Goal: Task Accomplishment & Management: Manage account settings

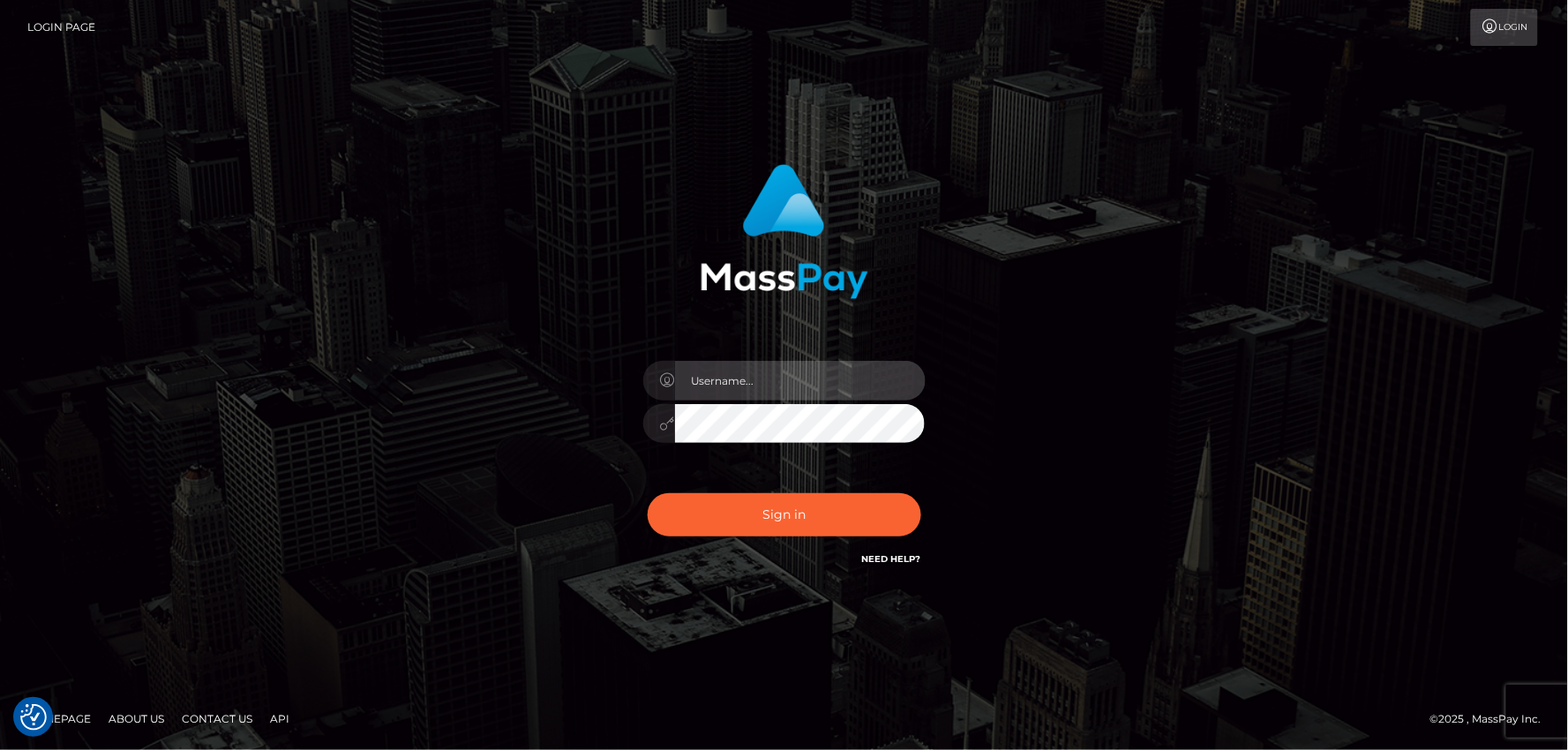
click at [717, 377] on input "text" at bounding box center [801, 380] width 251 height 39
type input "mdemassi"
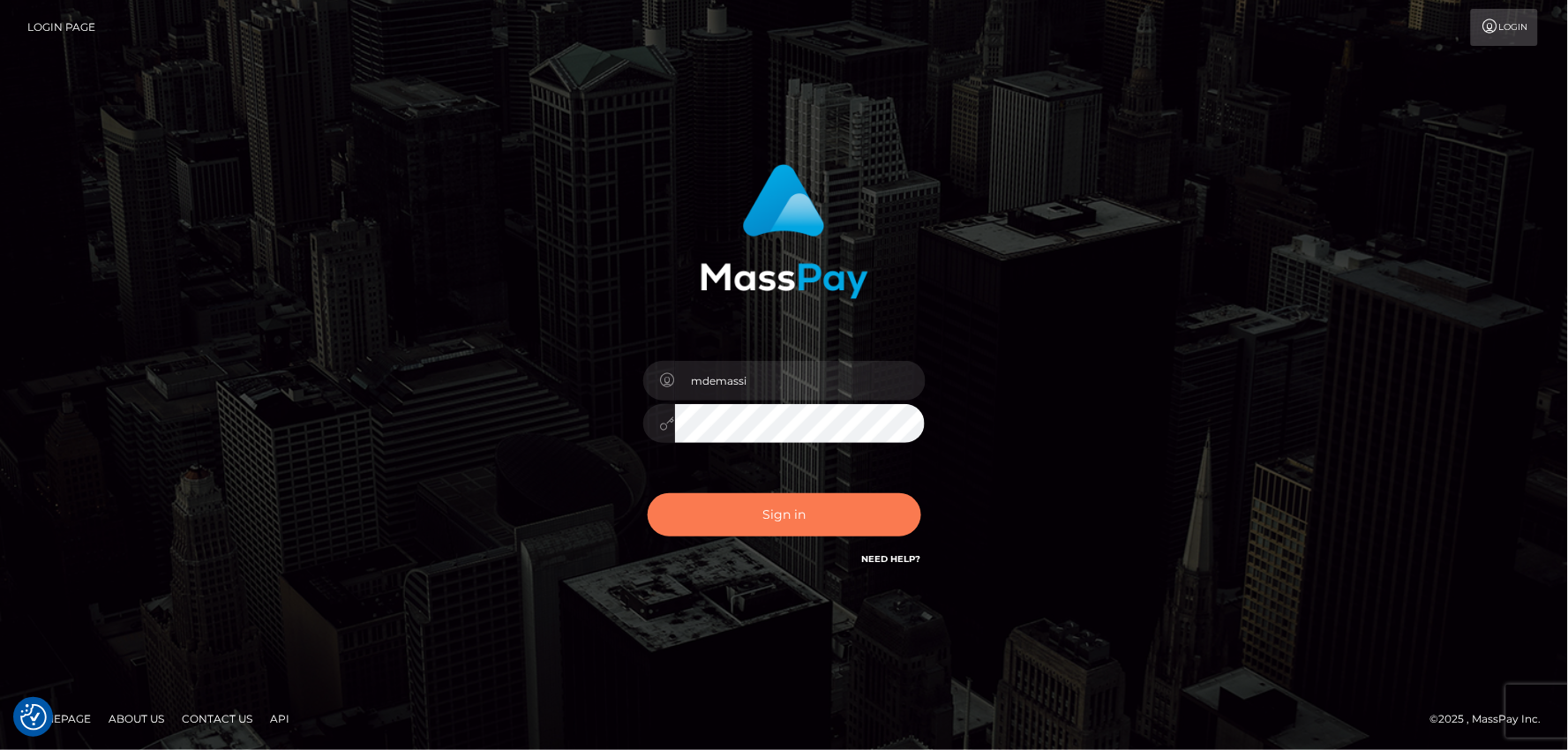
click at [760, 511] on button "Sign in" at bounding box center [785, 515] width 274 height 43
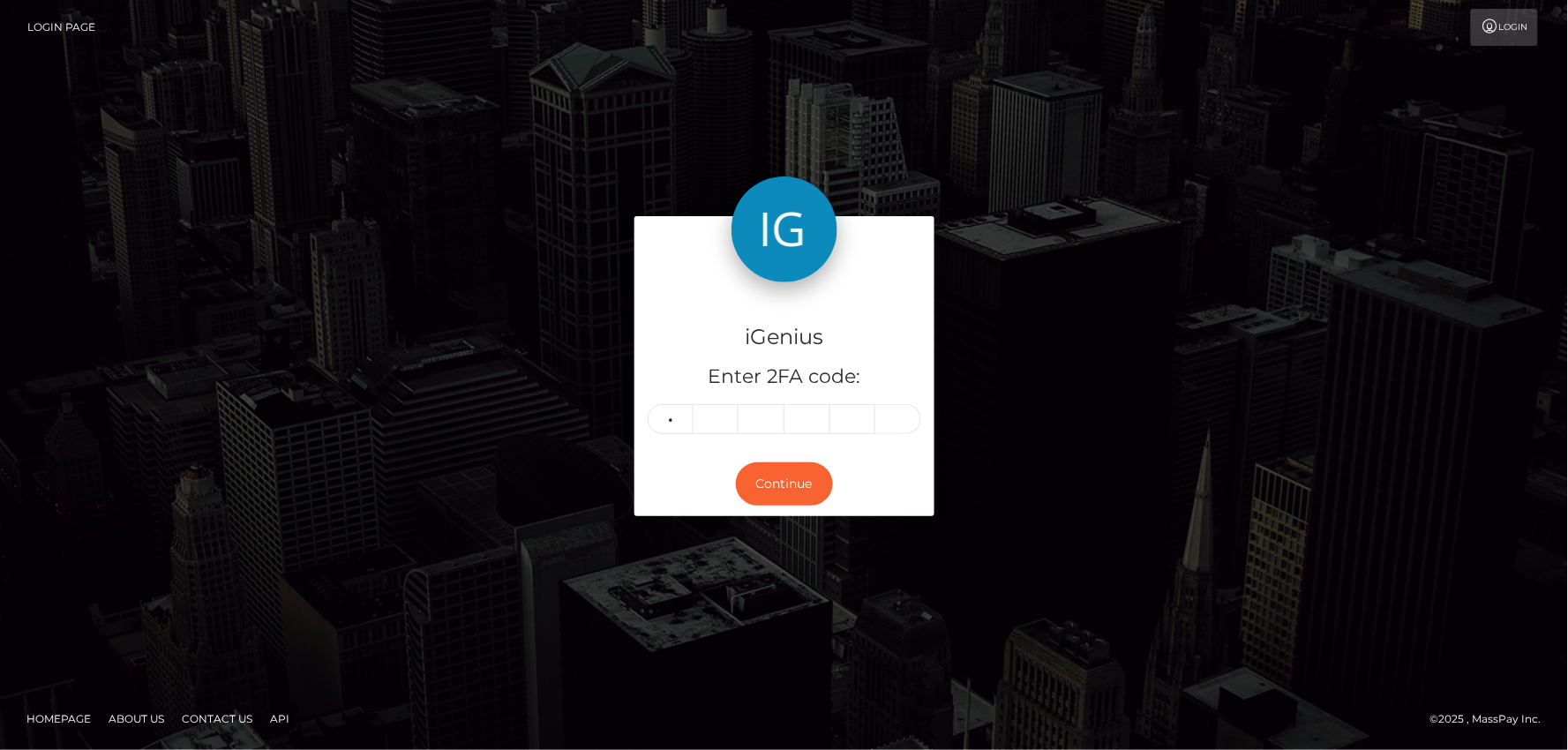
type input "6"
type input "0"
type input "1"
type input "9"
type input "2"
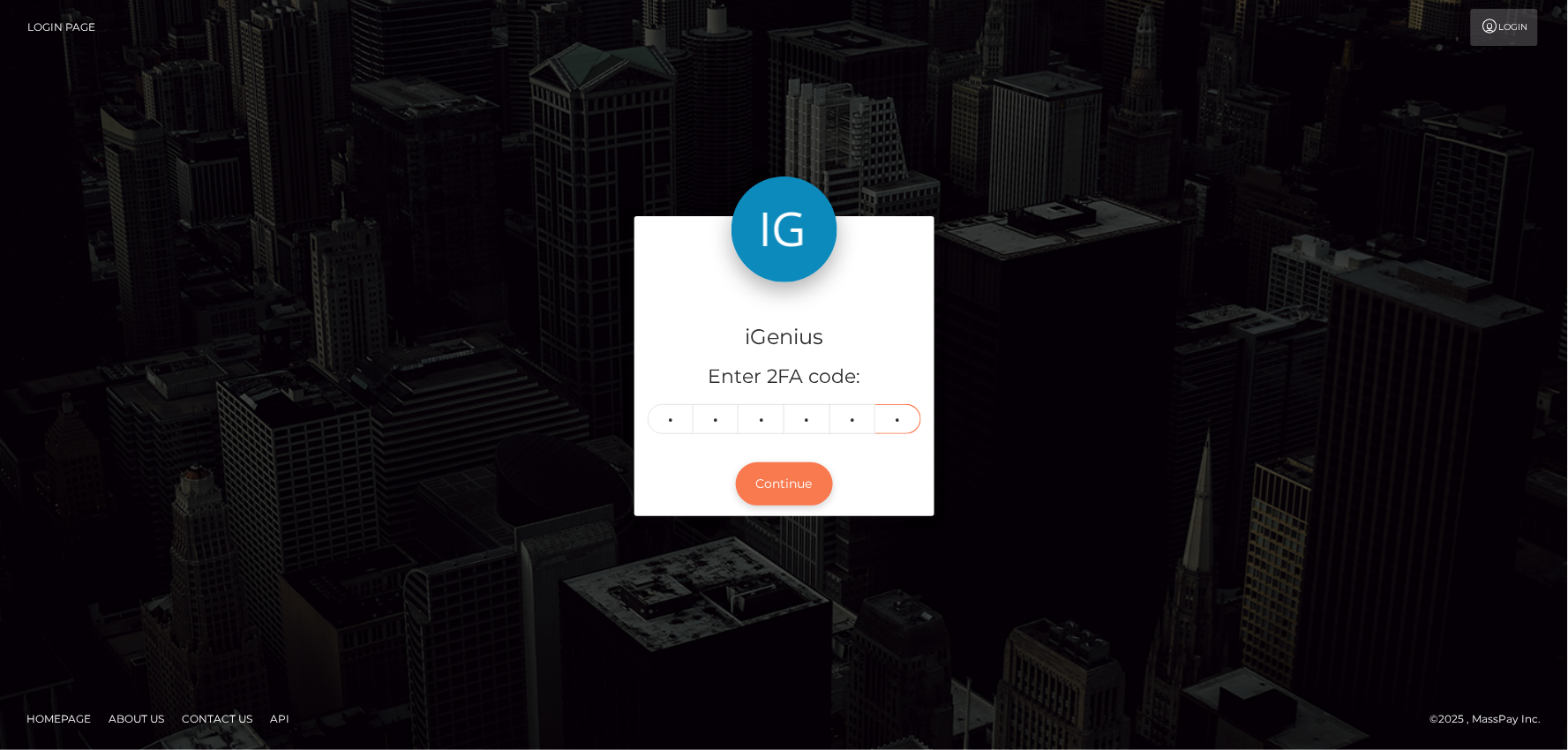
type input "8"
click at [789, 483] on button "Continue" at bounding box center [785, 484] width 97 height 43
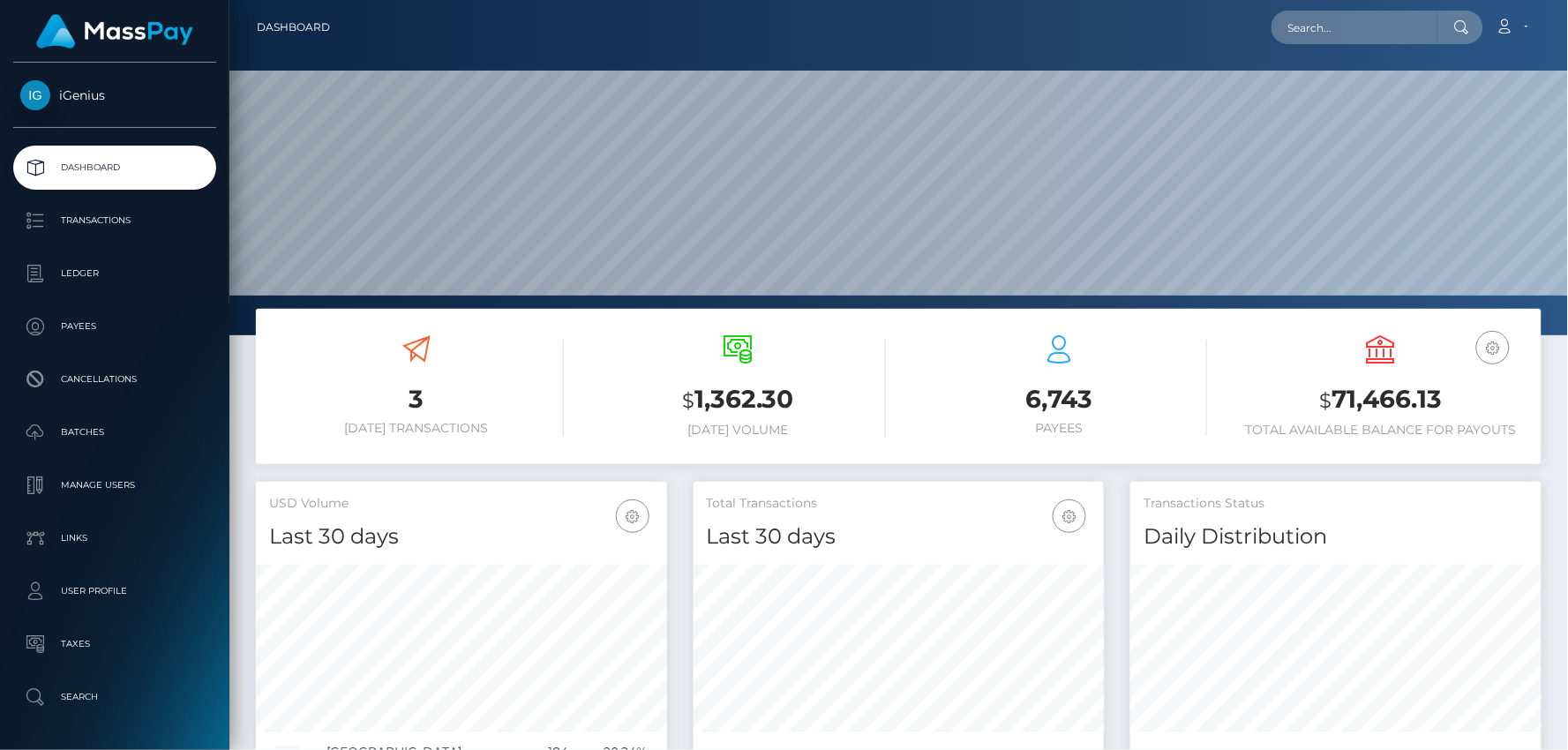
scroll to position [313, 411]
drag, startPoint x: 1312, startPoint y: 393, endPoint x: 1458, endPoint y: 392, distance: 146.0
click at [1460, 393] on h3 "$ 71,466.13" at bounding box center [1381, 400] width 295 height 37
copy h3 "$ 71,466.13"
